Goal: Information Seeking & Learning: Find specific fact

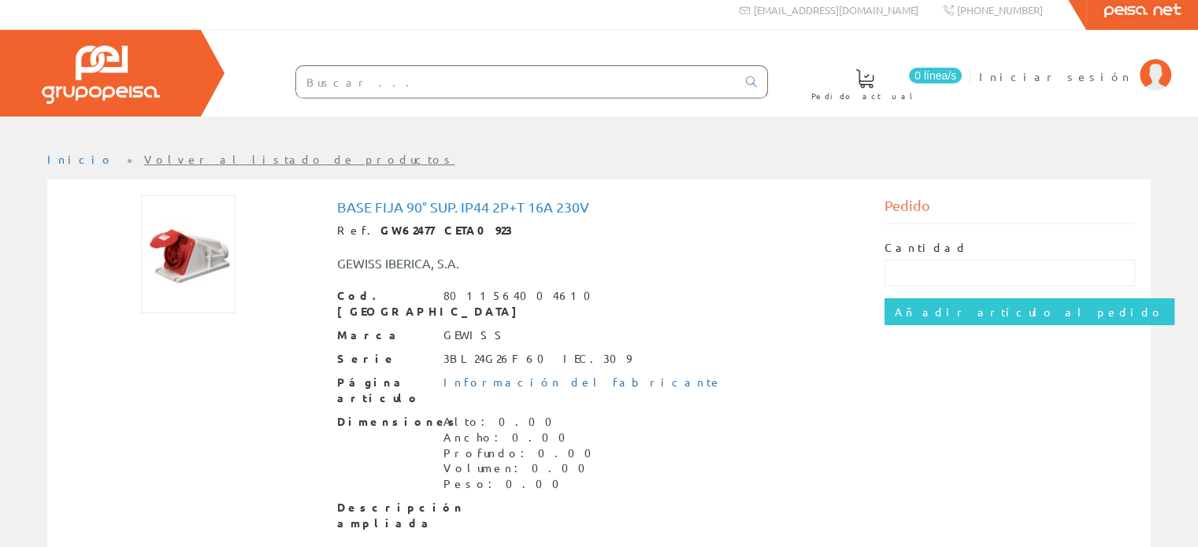
scroll to position [13, 0]
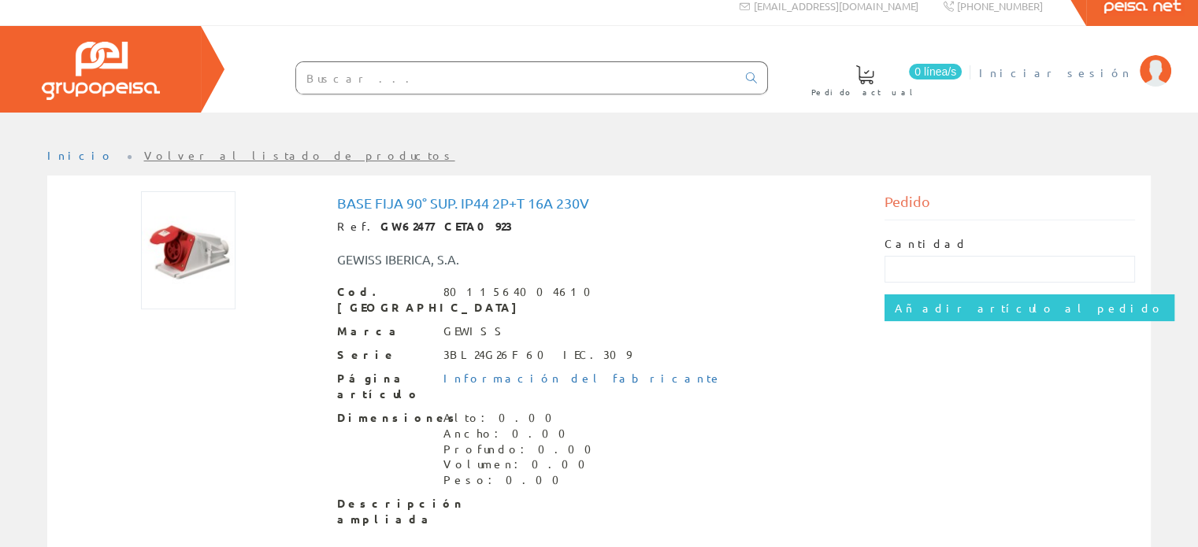
click at [1112, 67] on span "Iniciar sesión" at bounding box center [1055, 73] width 153 height 16
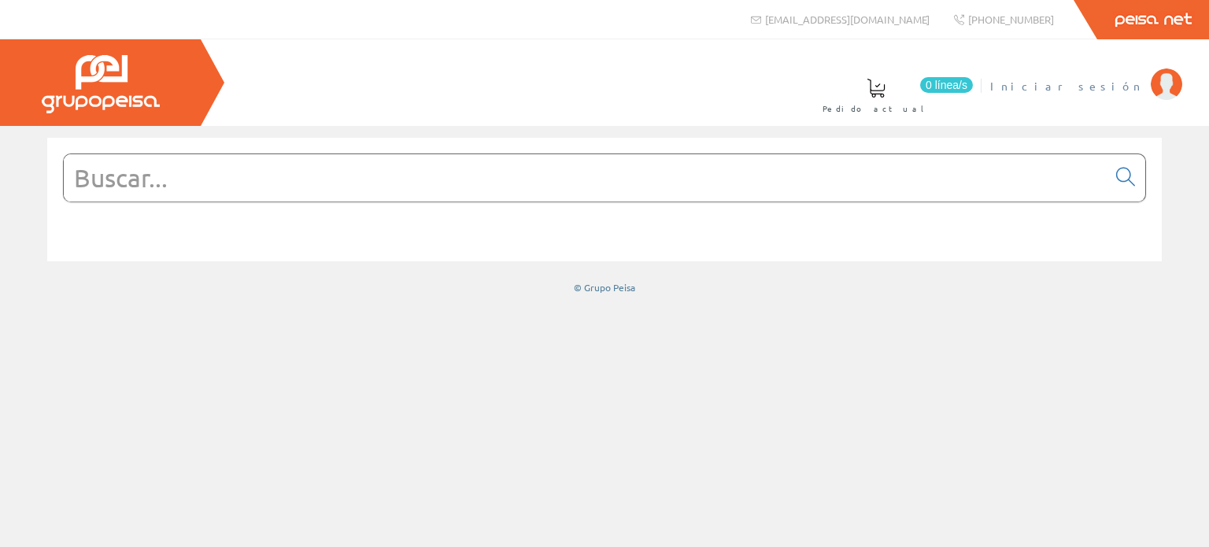
click at [1140, 82] on span "Iniciar sesión" at bounding box center [1067, 86] width 153 height 16
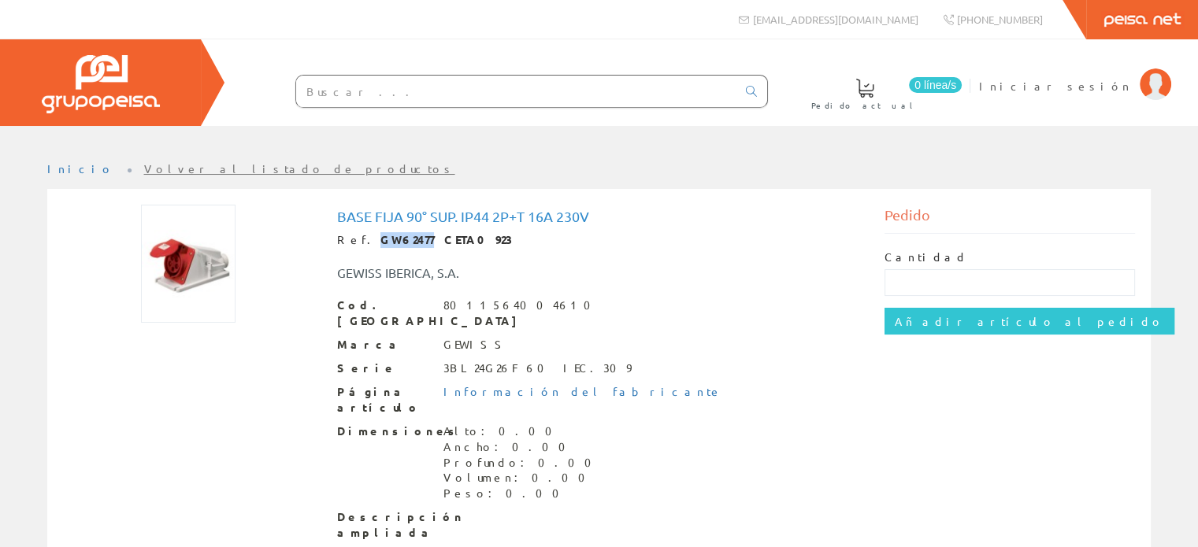
drag, startPoint x: 359, startPoint y: 239, endPoint x: 401, endPoint y: 239, distance: 41.7
click at [403, 239] on div "Ref. GW62477 CETA0923" at bounding box center [599, 240] width 524 height 16
click at [328, 235] on div "Base Fija 90° Sup. IP44 2P+T 16A 230V Ref. GW62477 CETA0923 GEWISS IBERICA, S.A…" at bounding box center [599, 377] width 548 height 344
drag, startPoint x: 329, startPoint y: 235, endPoint x: 464, endPoint y: 237, distance: 134.7
click at [464, 237] on div "Base Fija 90° Sup. IP44 2P+T 16A 230V Ref. GW62477 CETA0923 GEWISS IBERICA, S.A…" at bounding box center [599, 377] width 548 height 344
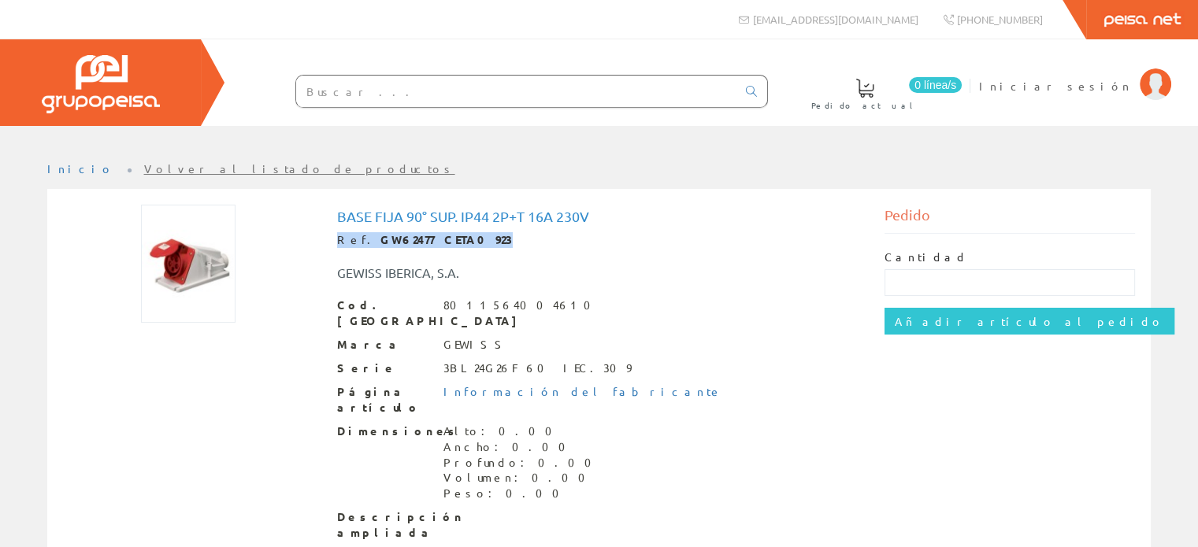
copy div "Ref. GW62477 CETA0923"
click at [369, 91] on input "text" at bounding box center [516, 91] width 440 height 31
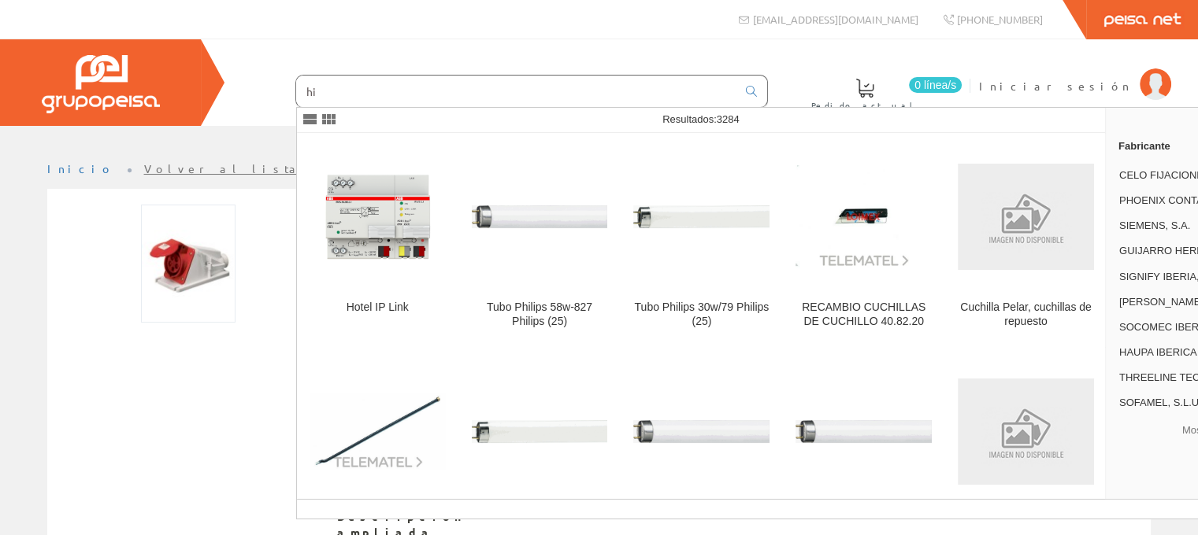
type input "h"
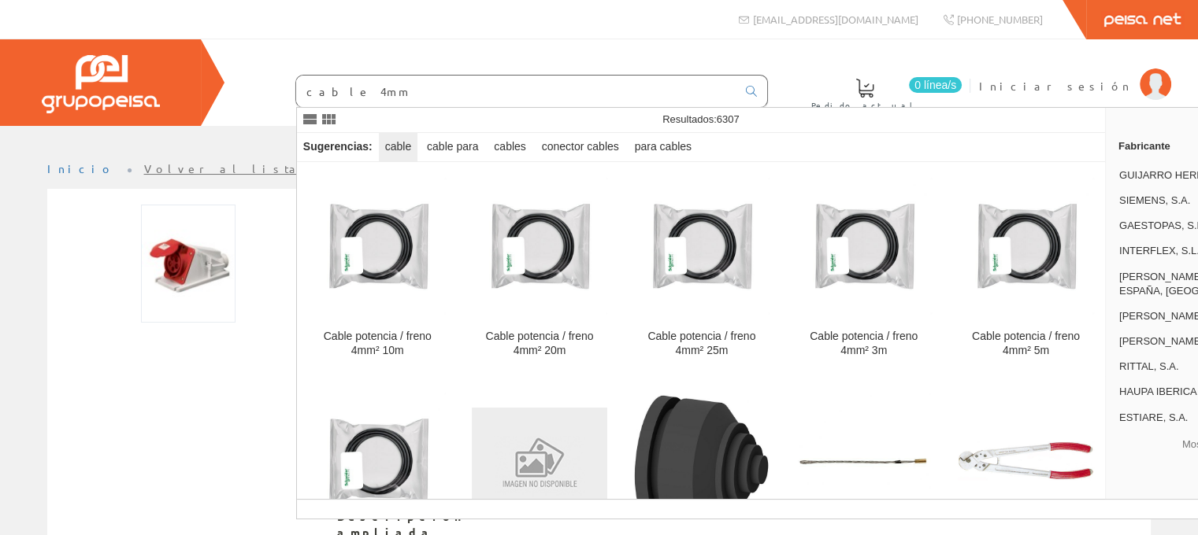
click at [403, 145] on div "cable" at bounding box center [398, 147] width 39 height 28
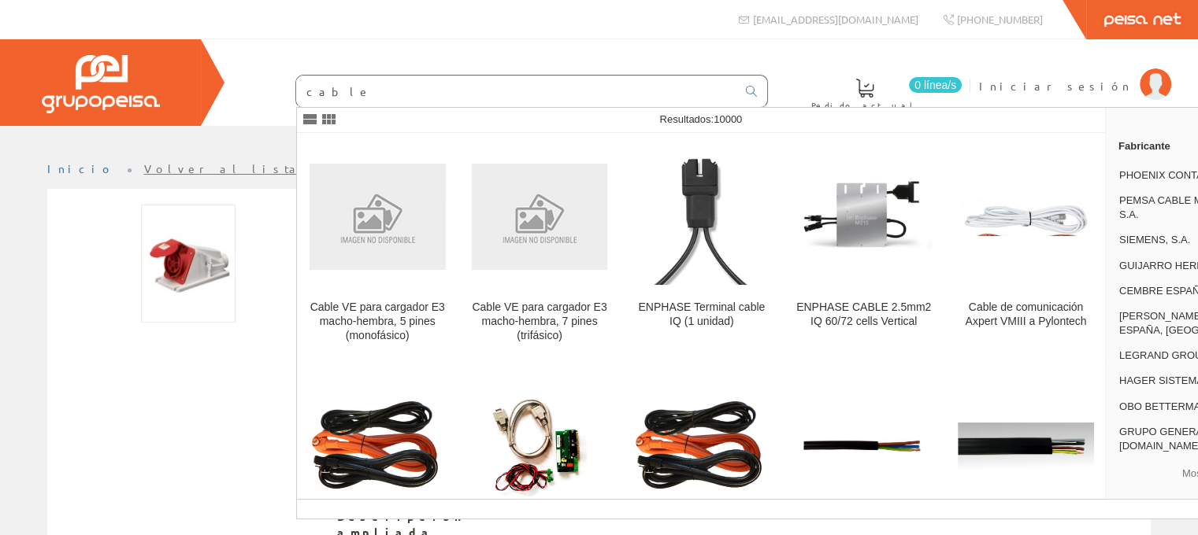
drag, startPoint x: 348, startPoint y: 91, endPoint x: 324, endPoint y: 92, distance: 24.4
click at [324, 92] on input "cable" at bounding box center [516, 91] width 440 height 31
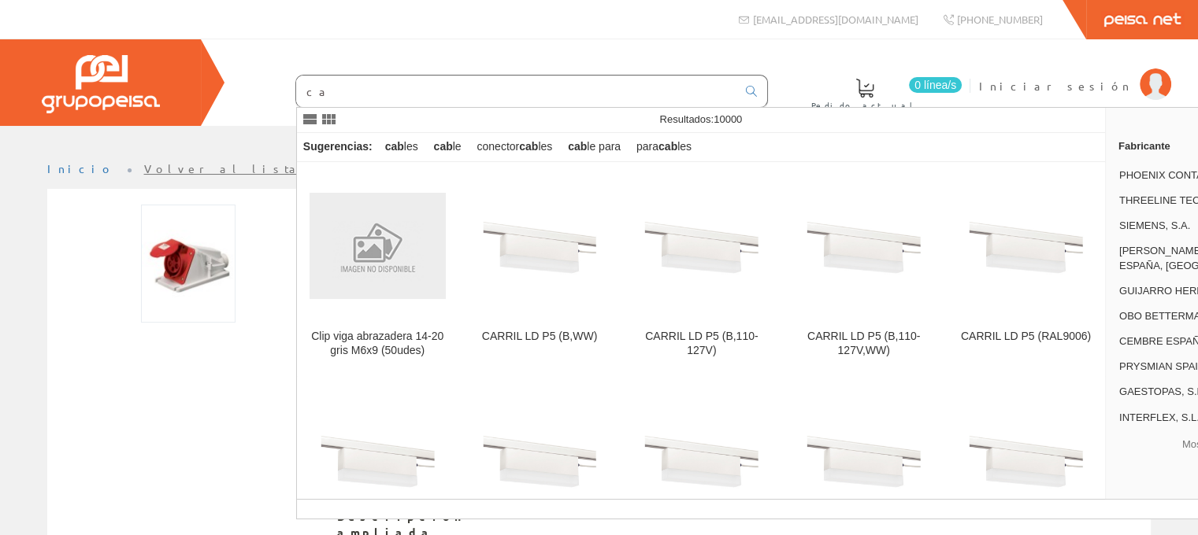
type input "c"
